Goal: Check status: Check status

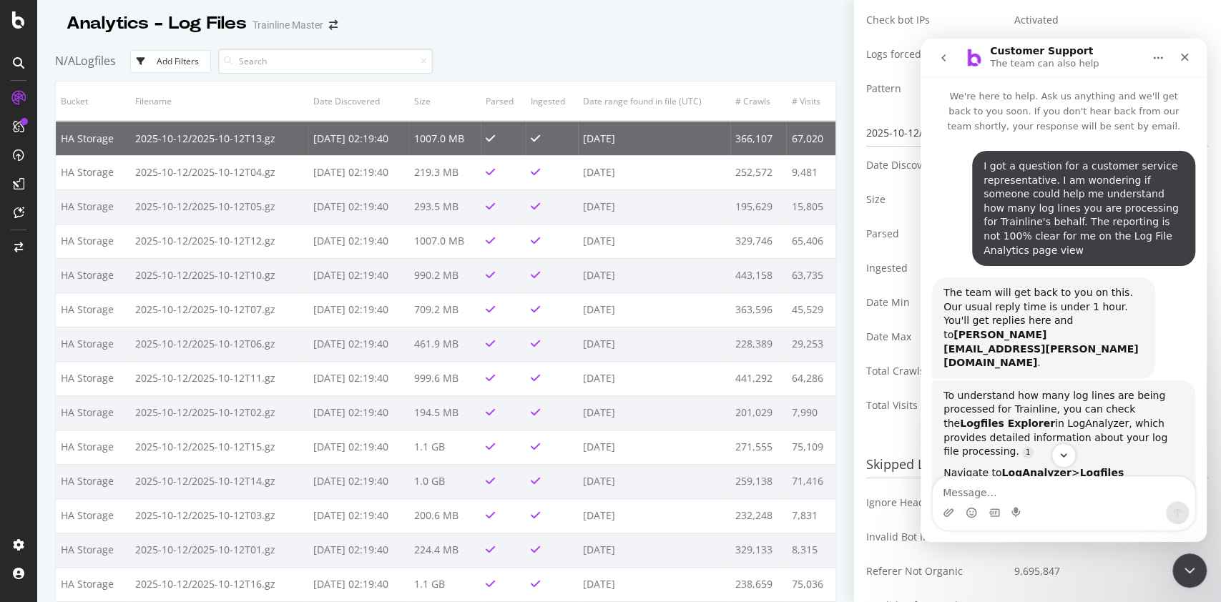
scroll to position [320, 0]
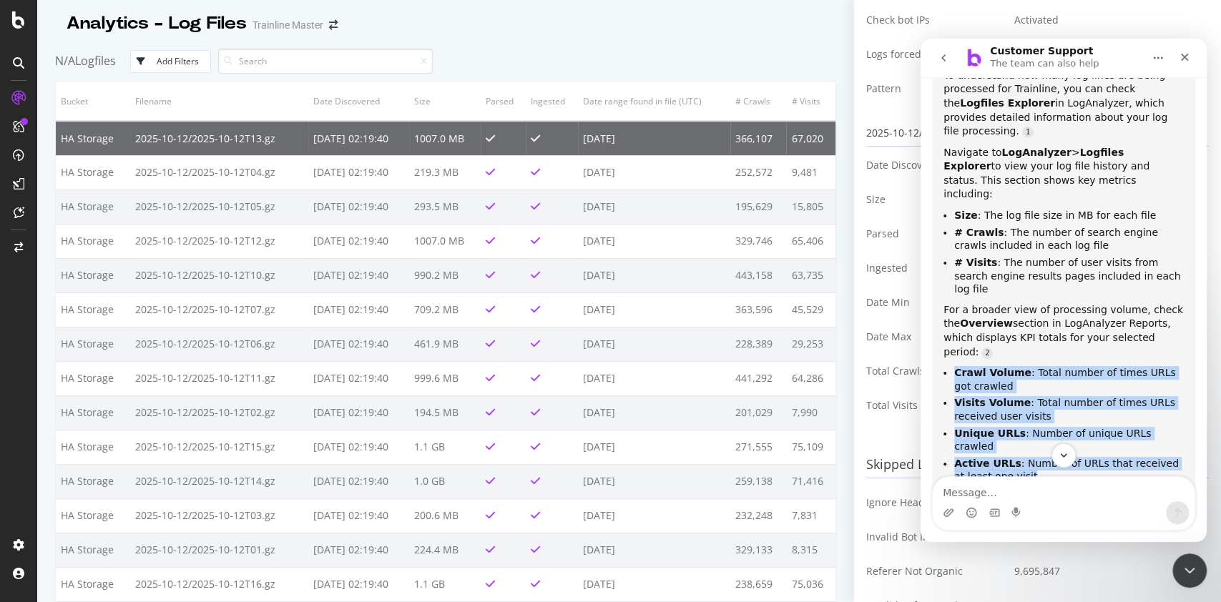
click at [992, 366] on li "Crawl Volume : Total number of times URLs got crawled" at bounding box center [1069, 379] width 230 height 26
click at [998, 366] on li "Crawl Volume : Total number of times URLs got crawled" at bounding box center [1069, 379] width 230 height 26
drag, startPoint x: 1027, startPoint y: 368, endPoint x: 934, endPoint y: 280, distance: 128.0
click at [934, 280] on div "To understand how many log lines are being processed for Trainline, you can che…" at bounding box center [1063, 332] width 263 height 544
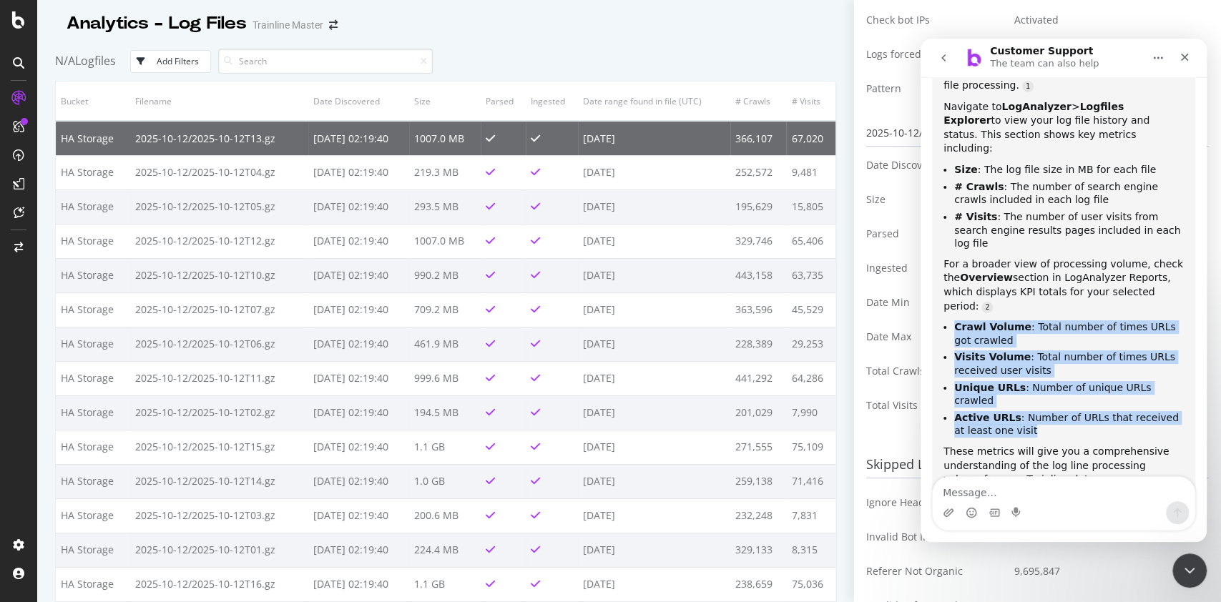
copy ul "Crawl Volume : Total number of times URLs got crawled Visits Volume : Total num…"
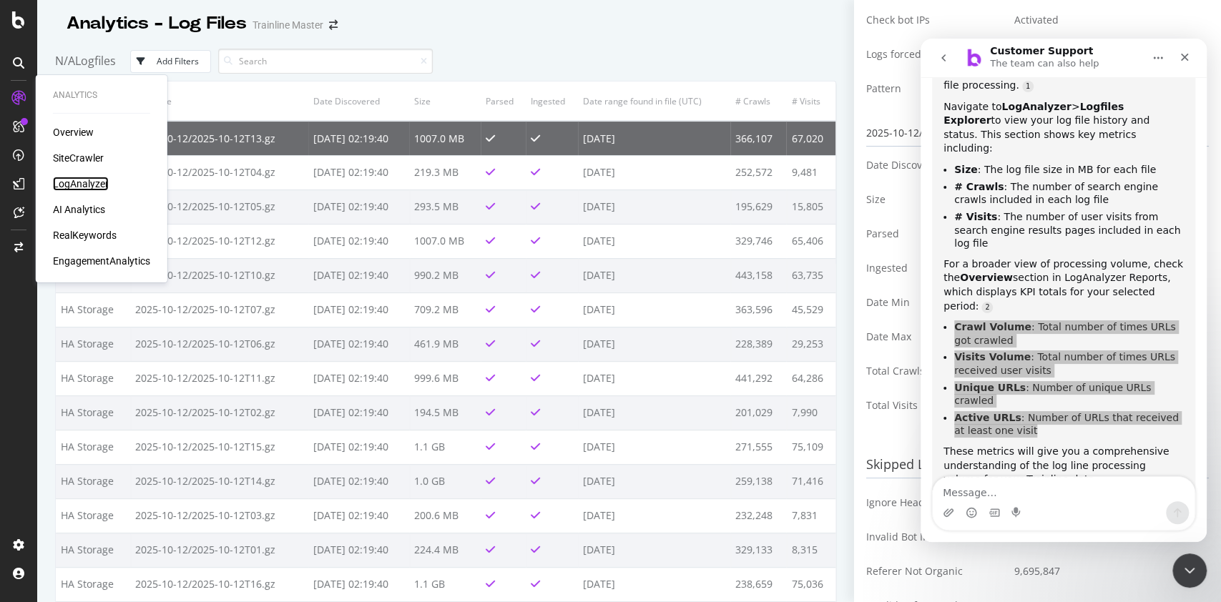
click at [79, 181] on div "LogAnalyzer" at bounding box center [81, 184] width 56 height 14
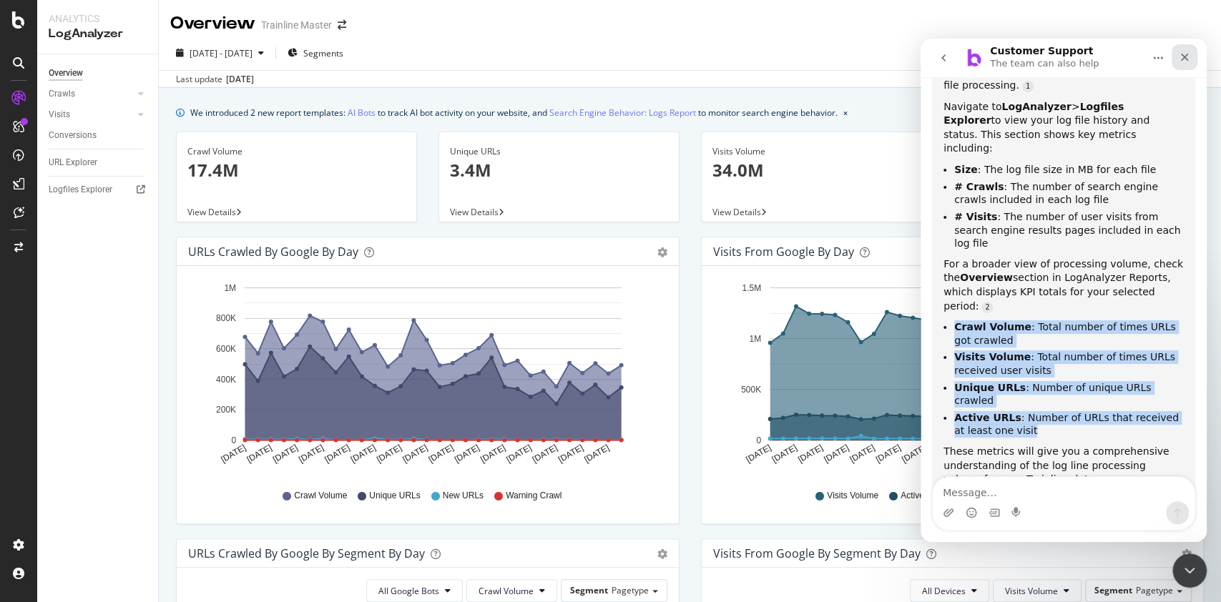
click at [1181, 55] on icon "Close" at bounding box center [1184, 57] width 11 height 11
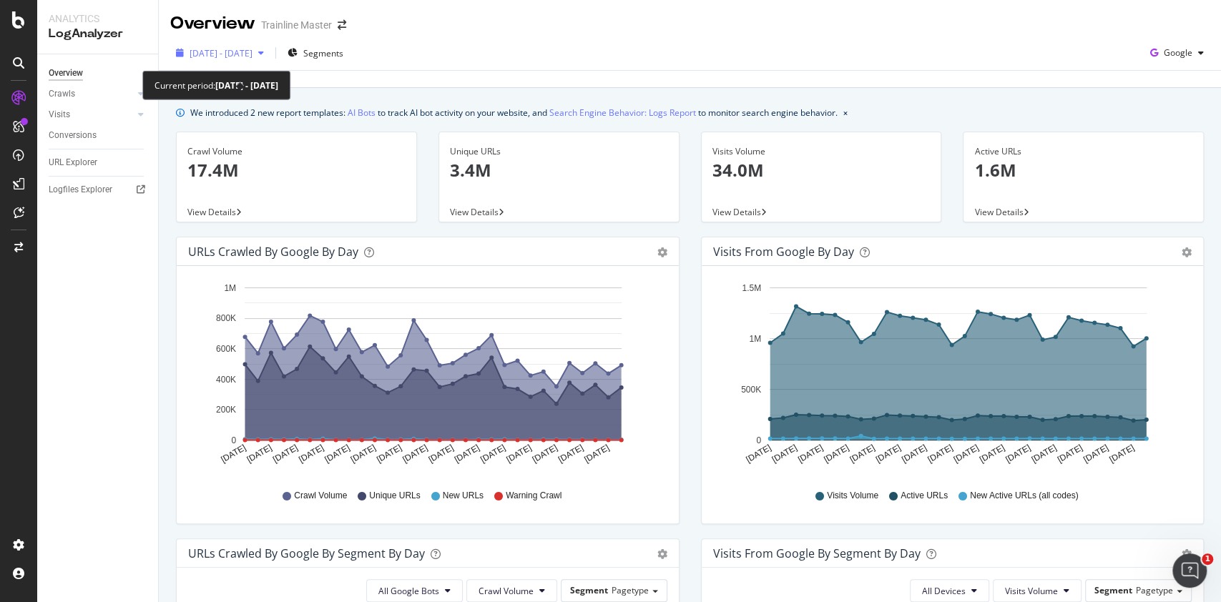
click at [247, 53] on span "[DATE] - [DATE]" at bounding box center [221, 53] width 63 height 12
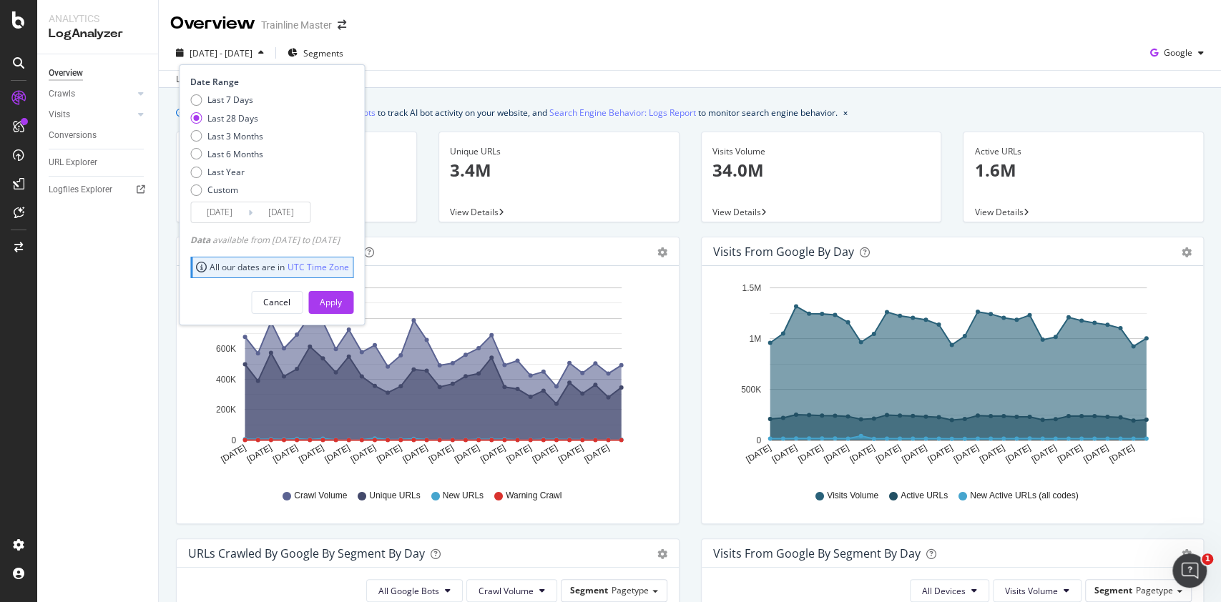
scroll to position [2, 0]
click at [595, 81] on div "Last update [DATE]" at bounding box center [690, 78] width 1062 height 17
